Goal: Transaction & Acquisition: Purchase product/service

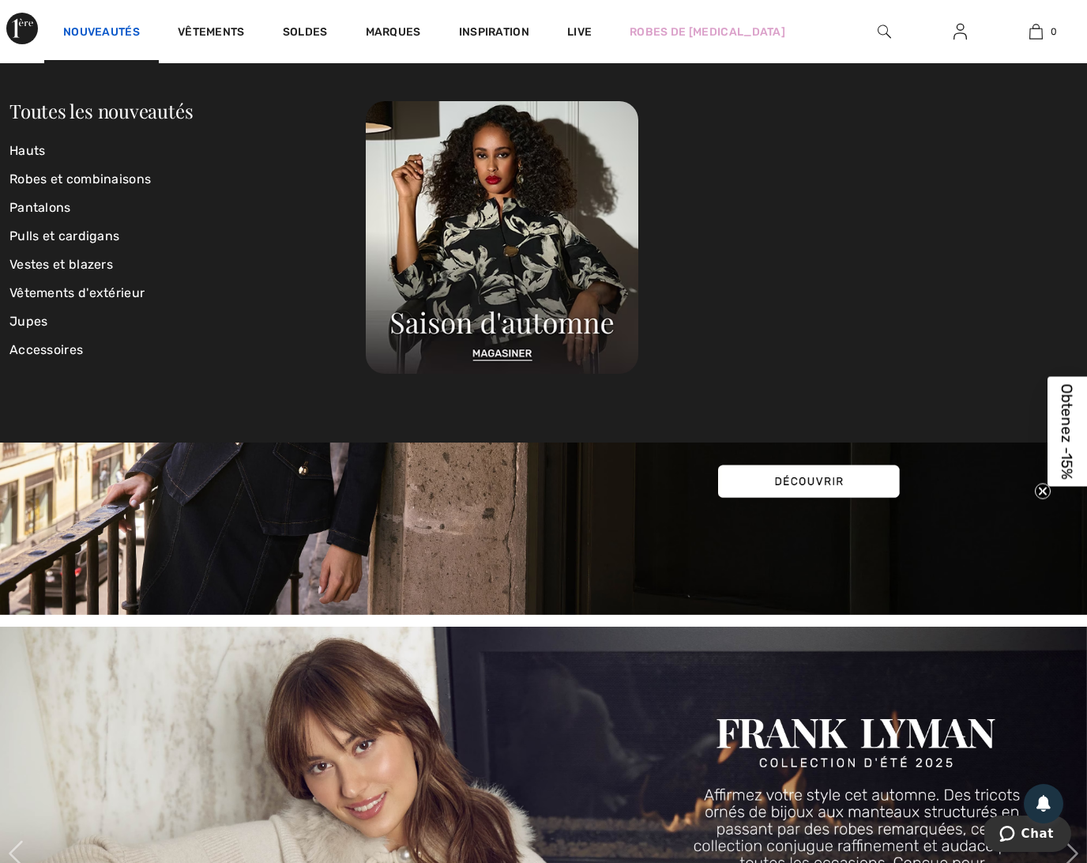
click at [109, 32] on link "Nouveautés" at bounding box center [101, 33] width 77 height 17
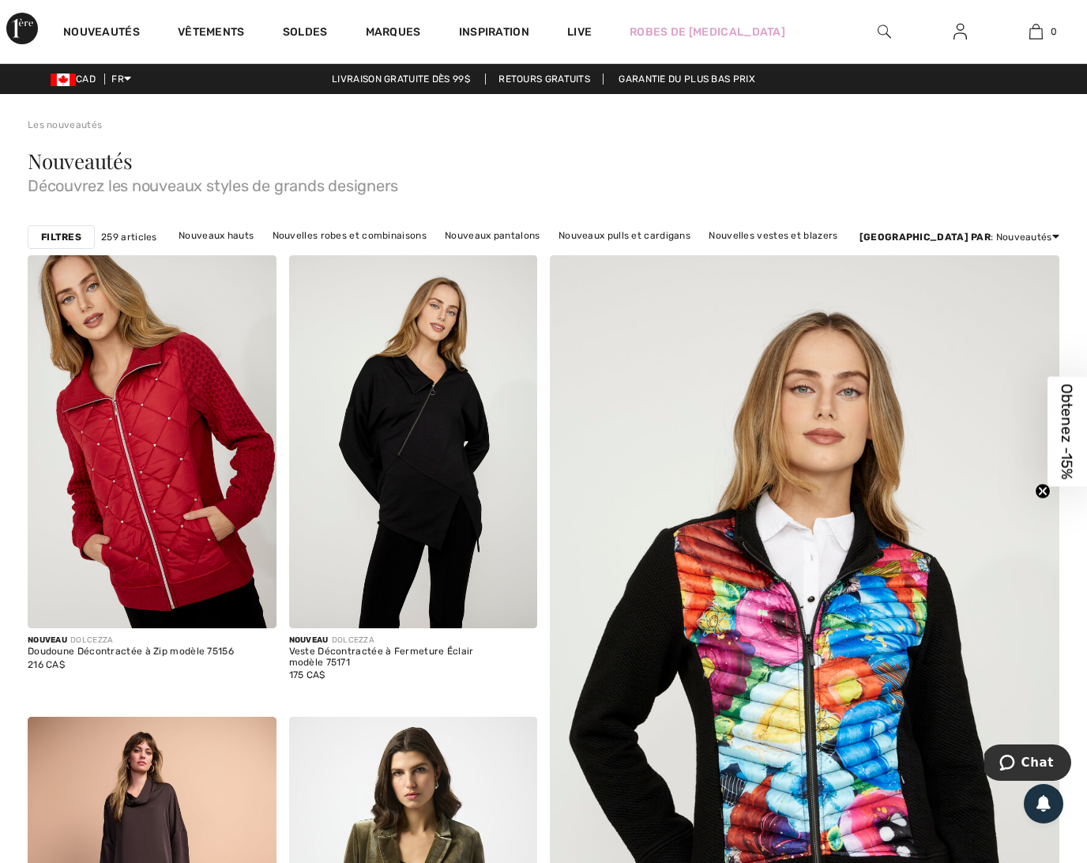
click at [965, 36] on img at bounding box center [960, 31] width 13 height 19
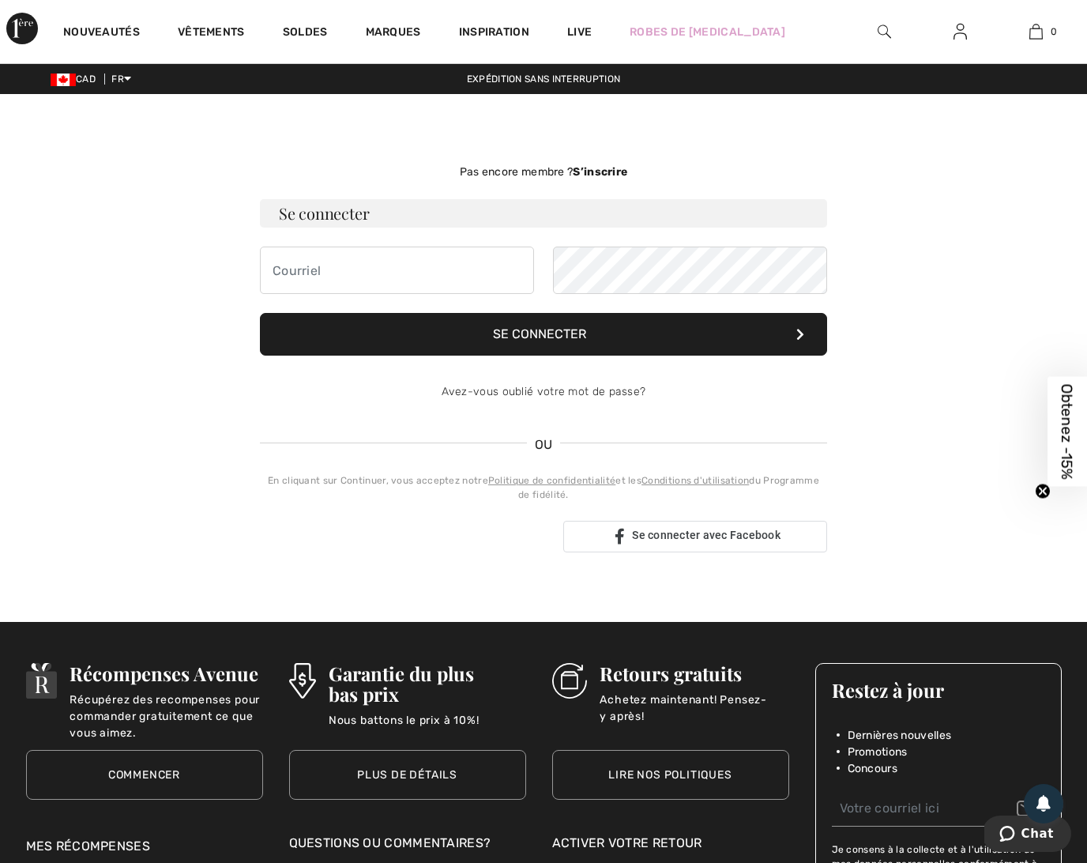
click at [884, 32] on img at bounding box center [884, 31] width 13 height 19
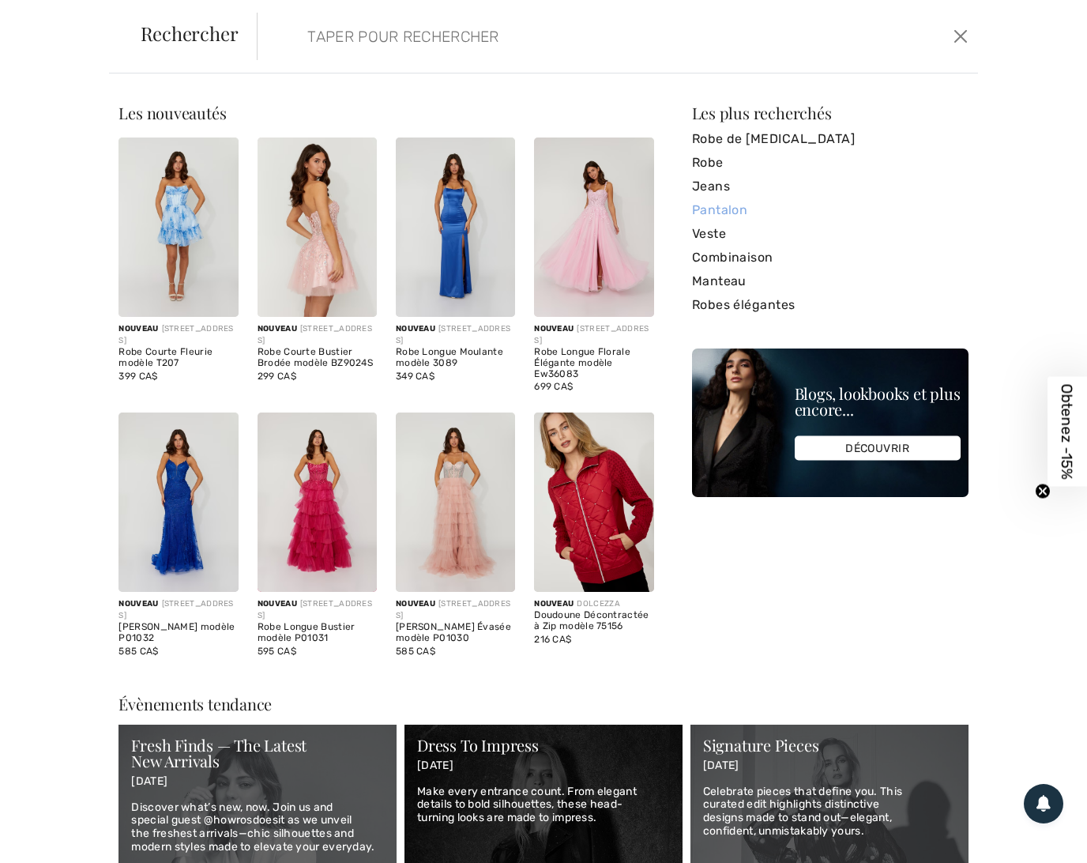
click at [736, 206] on link "Pantalon" at bounding box center [830, 210] width 277 height 24
